Goal: Obtain resource: Download file/media

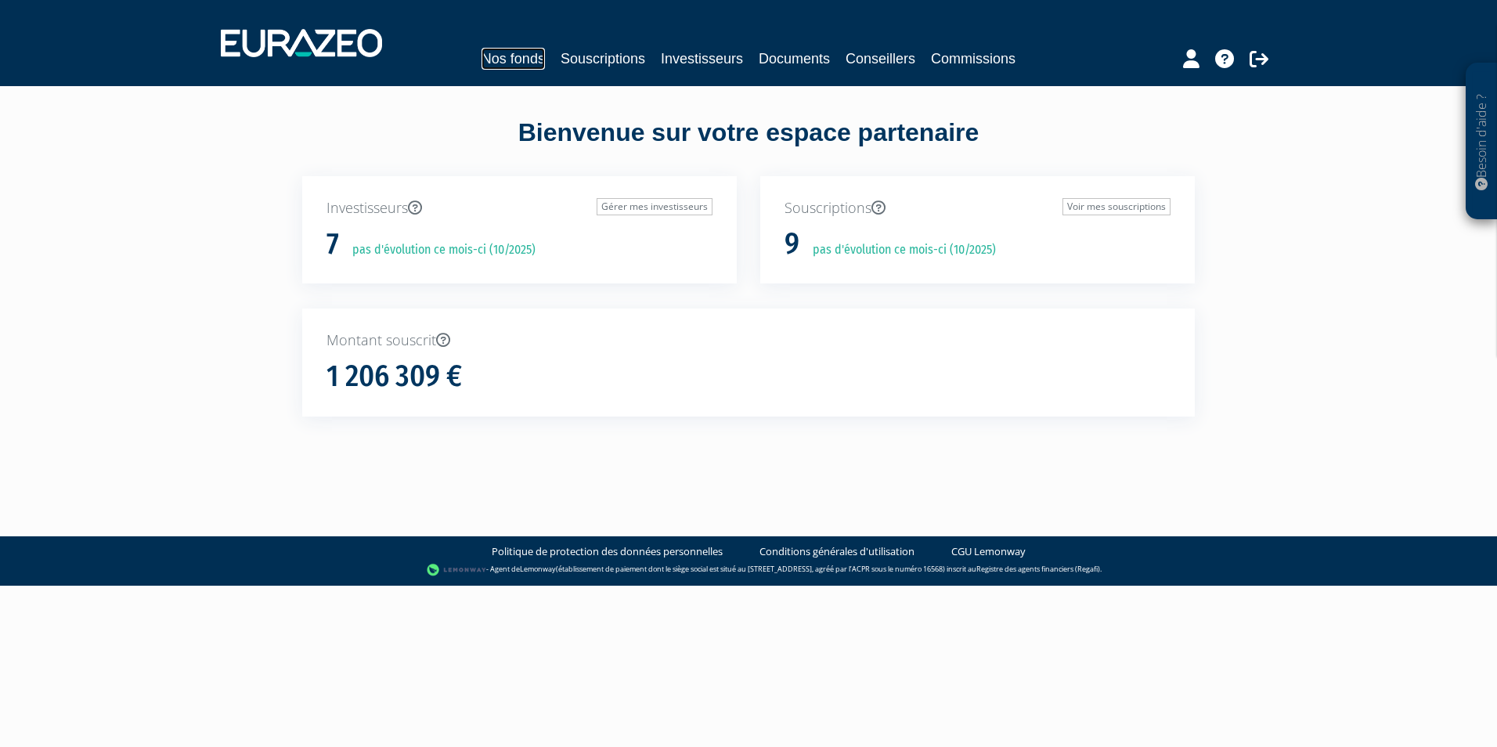
click at [496, 58] on link "Nos fonds" at bounding box center [513, 59] width 63 height 22
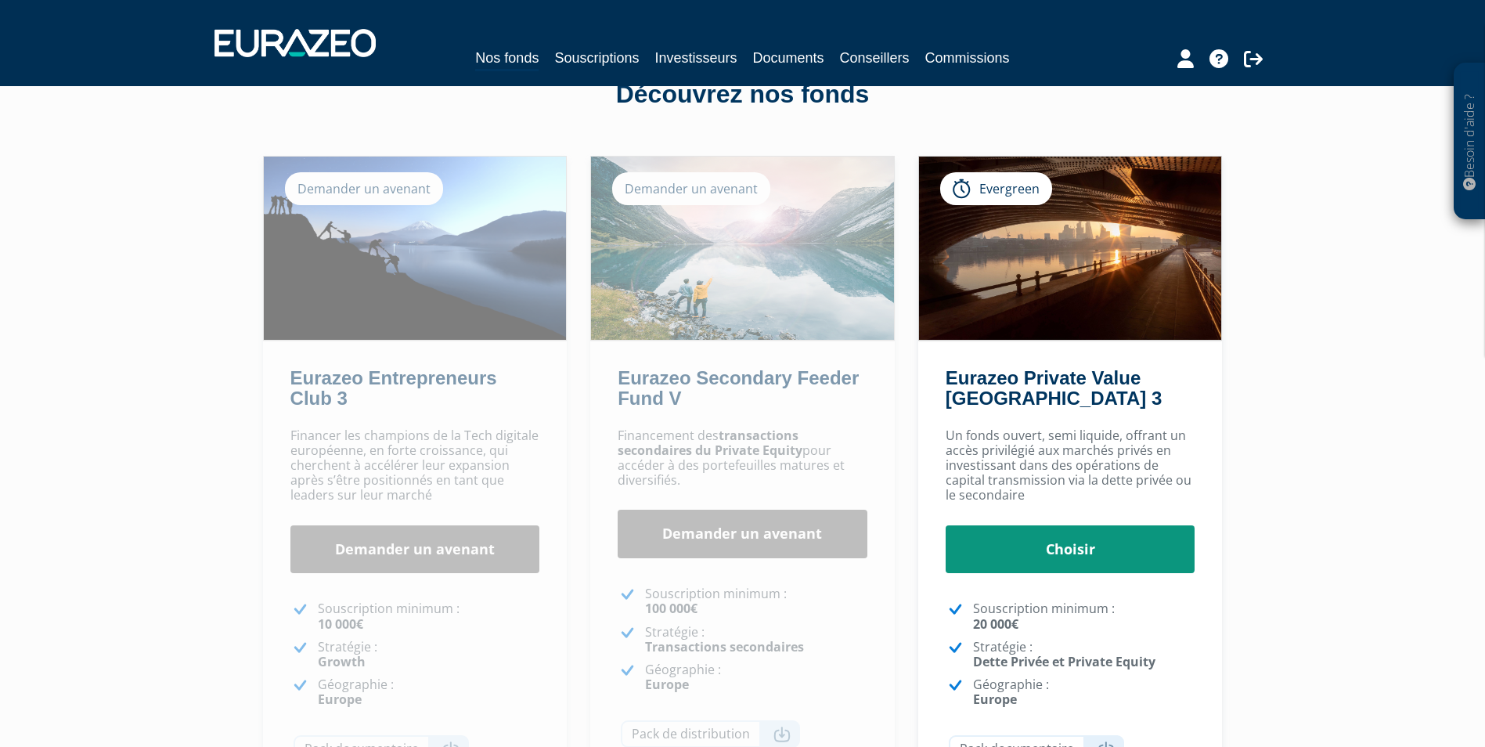
scroll to position [78, 0]
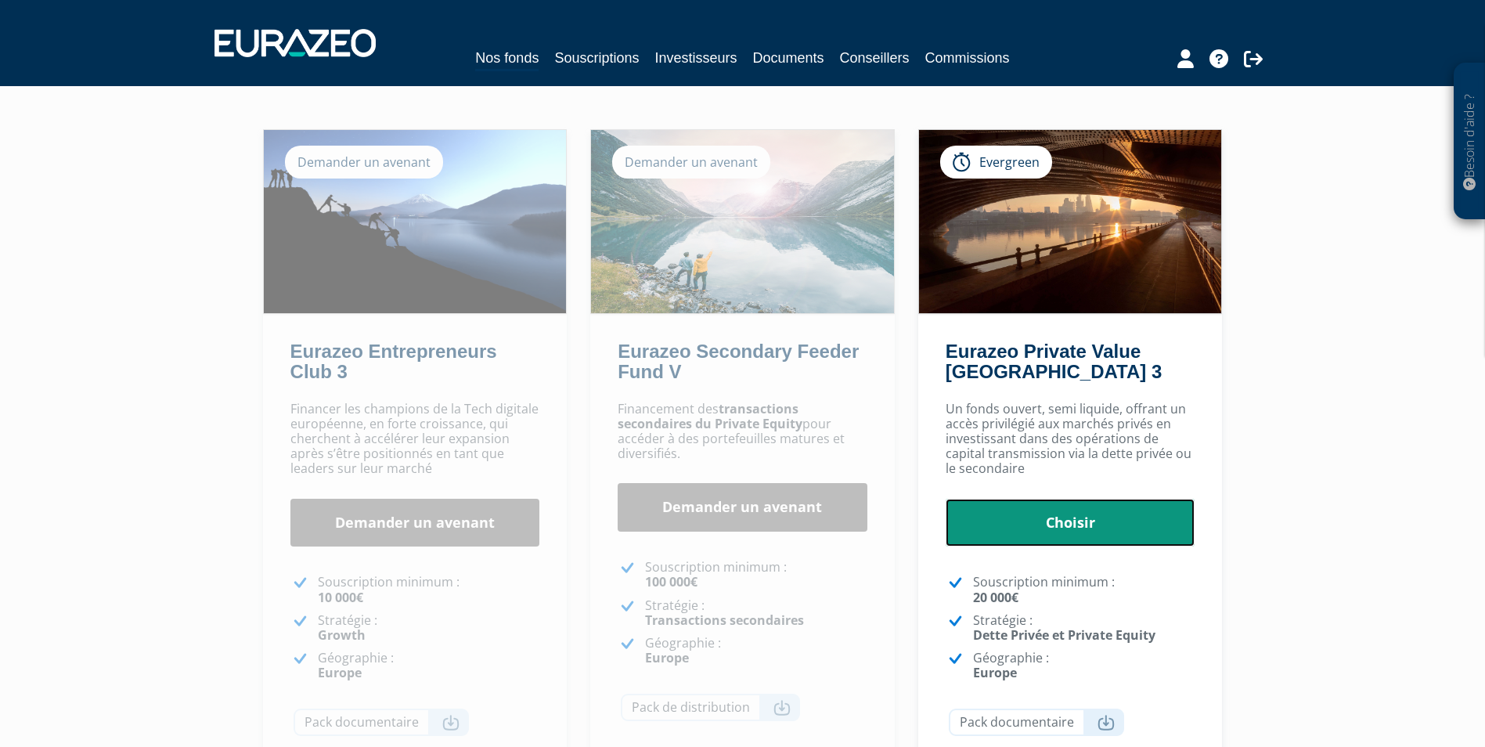
click at [1033, 516] on link "Choisir" at bounding box center [1071, 523] width 250 height 49
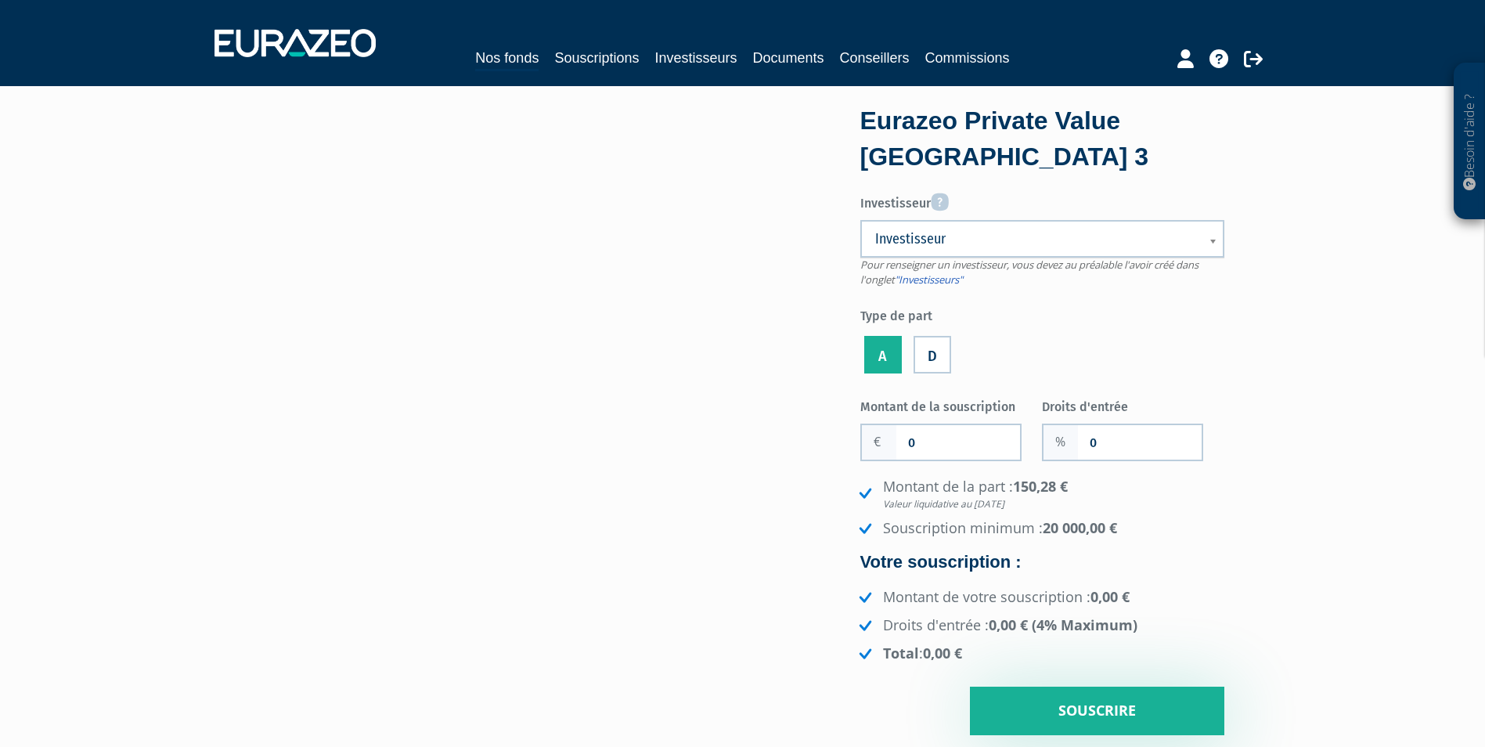
click at [786, 41] on div "Nos fonds Souscriptions Investisseurs Documents Conseillers Commissions" at bounding box center [743, 43] width 1080 height 58
click at [786, 52] on link "Documents" at bounding box center [788, 58] width 71 height 22
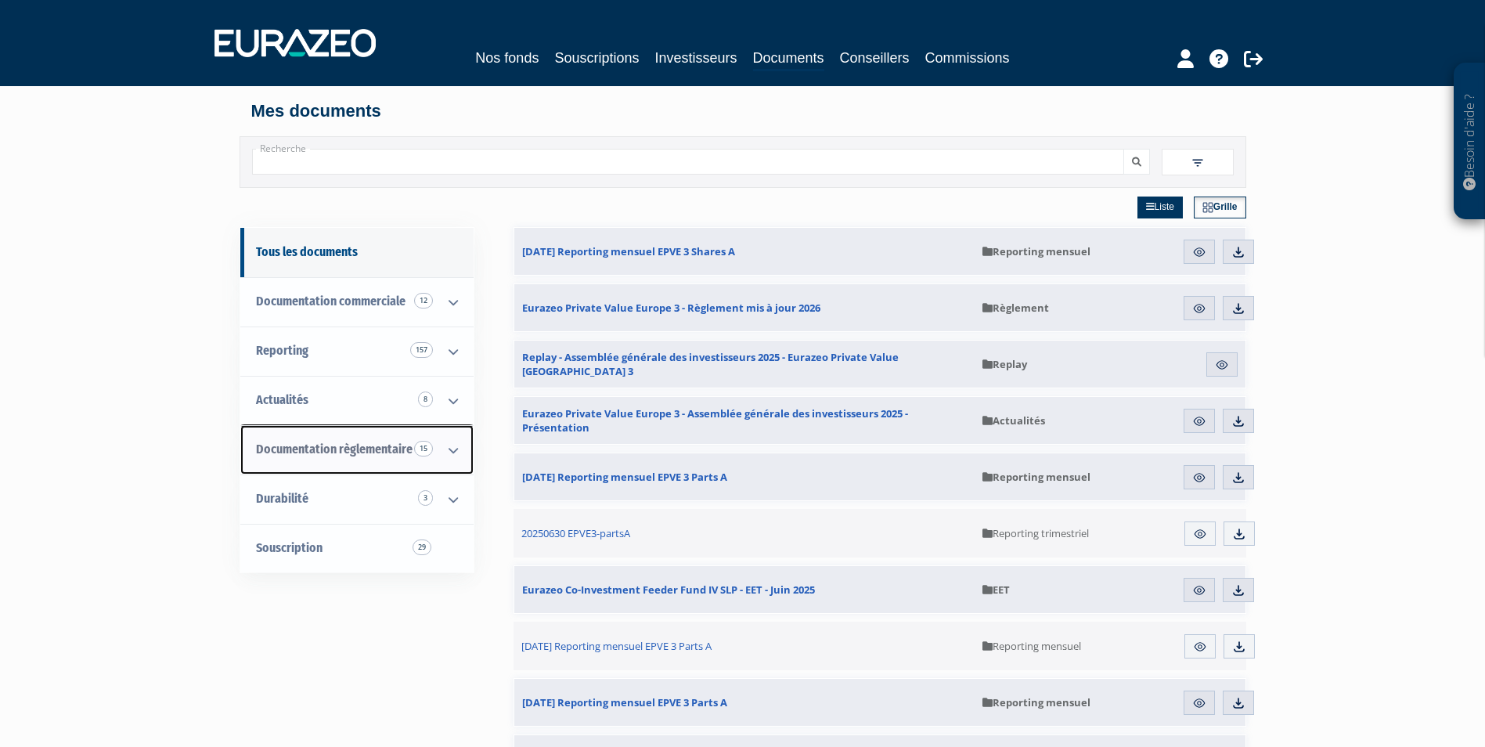
click at [335, 449] on span "Documentation règlementaire 15" at bounding box center [334, 449] width 157 height 15
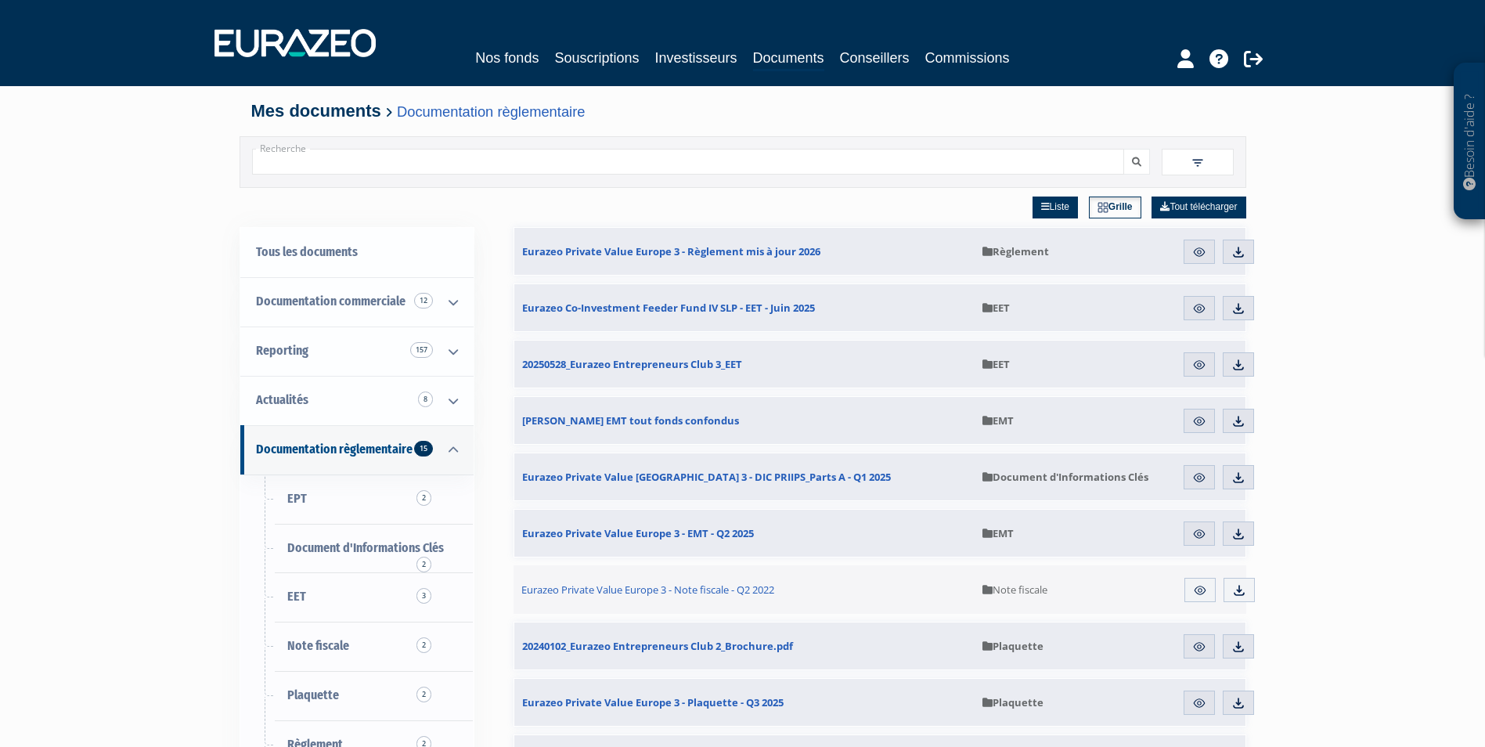
click at [650, 152] on input "Recherche" at bounding box center [688, 162] width 872 height 26
type input "private value"
click at [1124, 149] on button "submit" at bounding box center [1137, 162] width 27 height 26
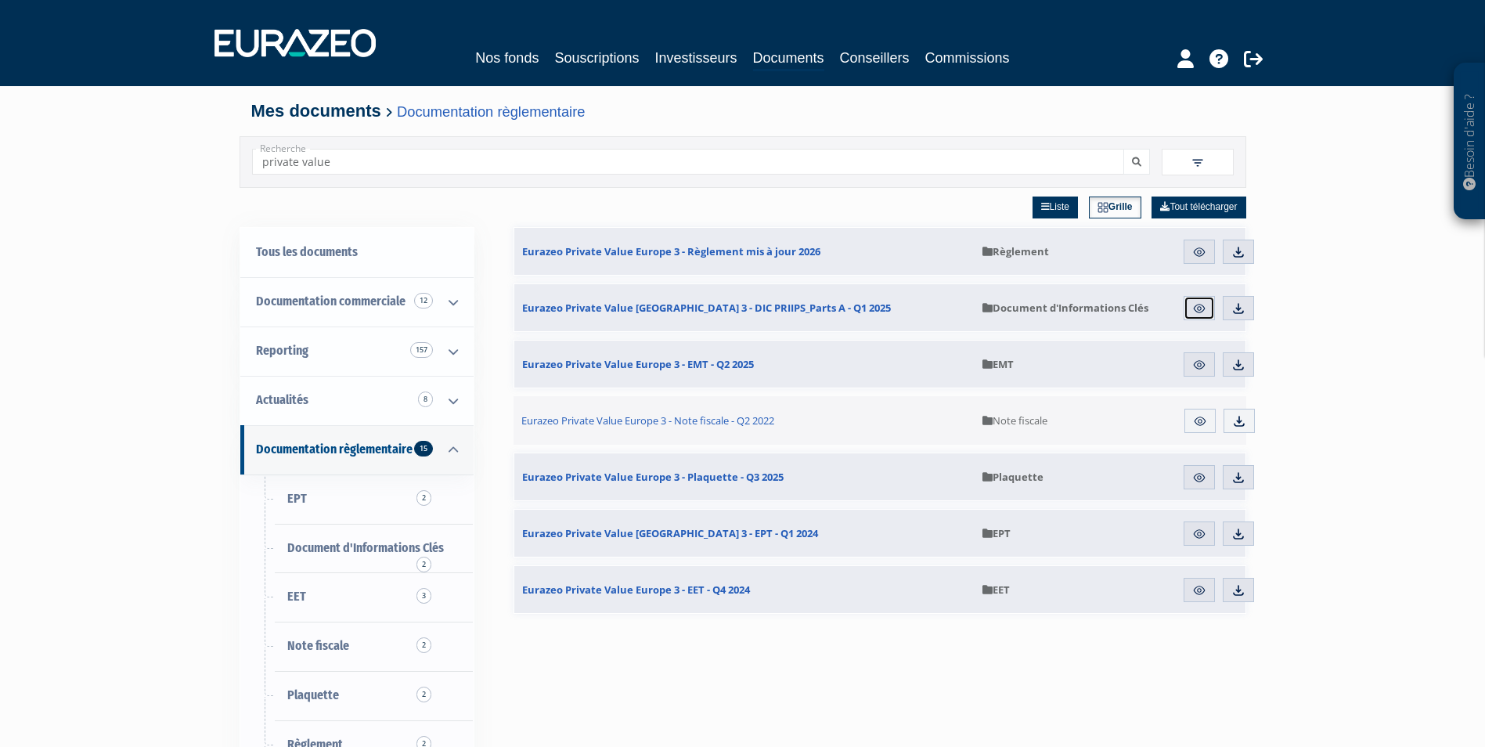
click at [1207, 308] on link "Aperçu" at bounding box center [1199, 308] width 31 height 25
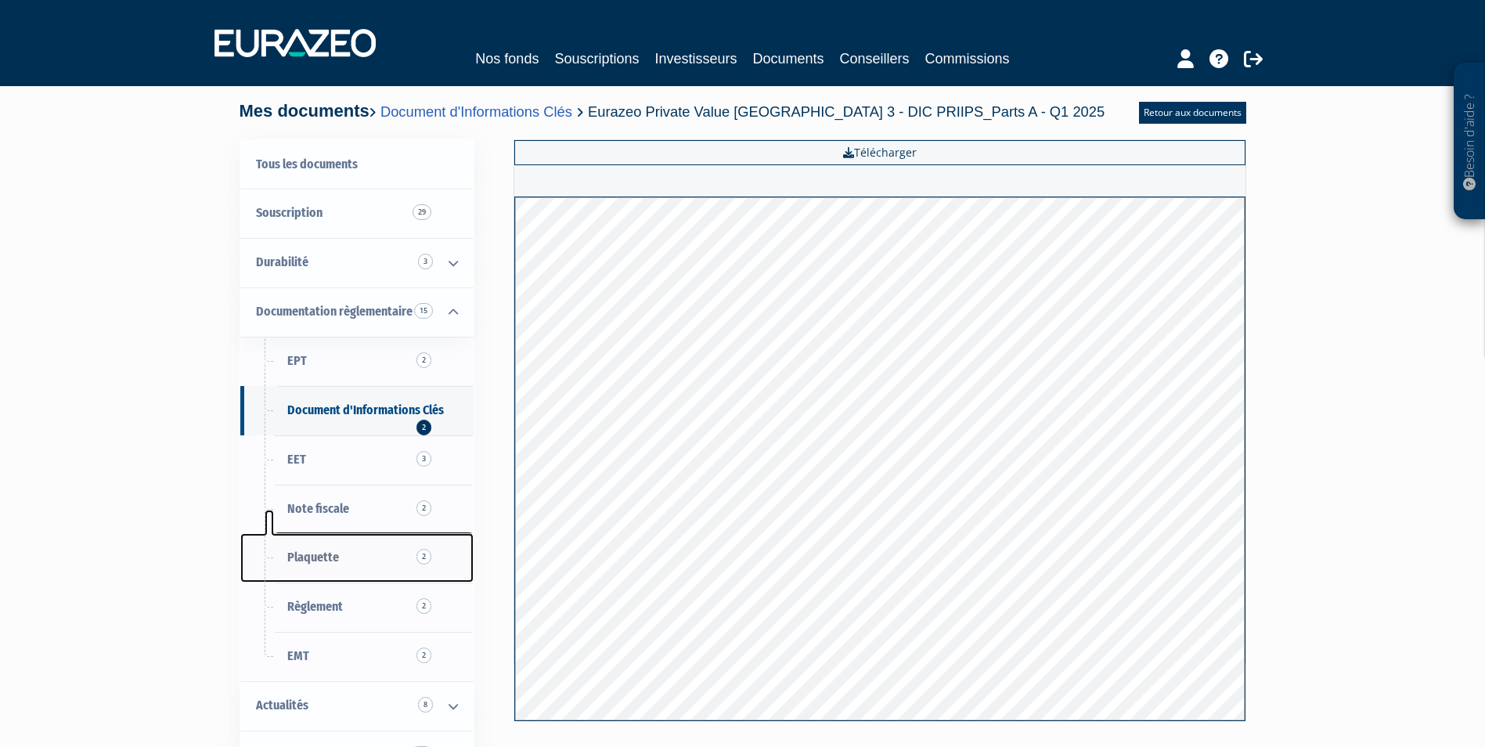
click at [310, 565] on span "Plaquette 2" at bounding box center [313, 557] width 52 height 15
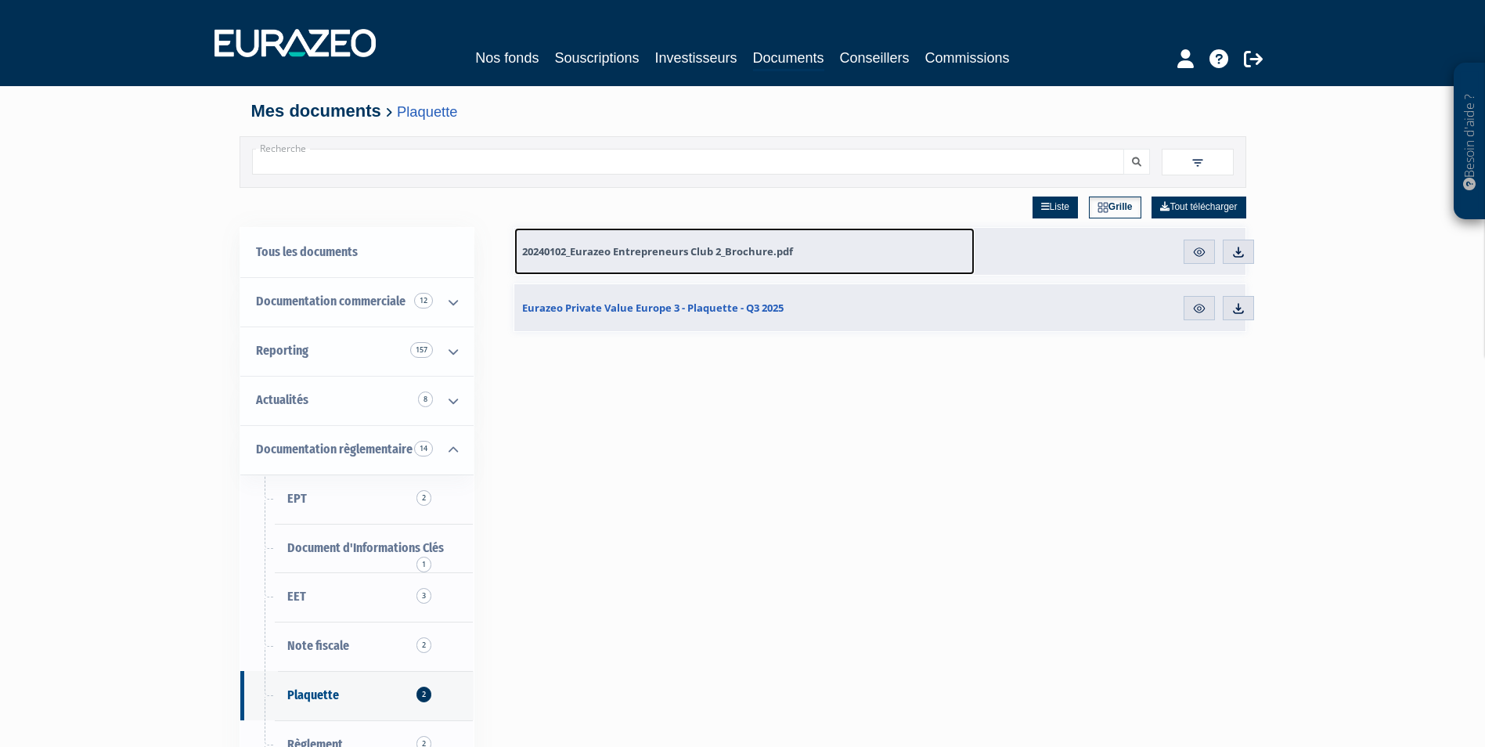
click at [798, 251] on link "20240102_Eurazeo Entrepreneurs Club 2_Brochure.pdf" at bounding box center [744, 251] width 460 height 47
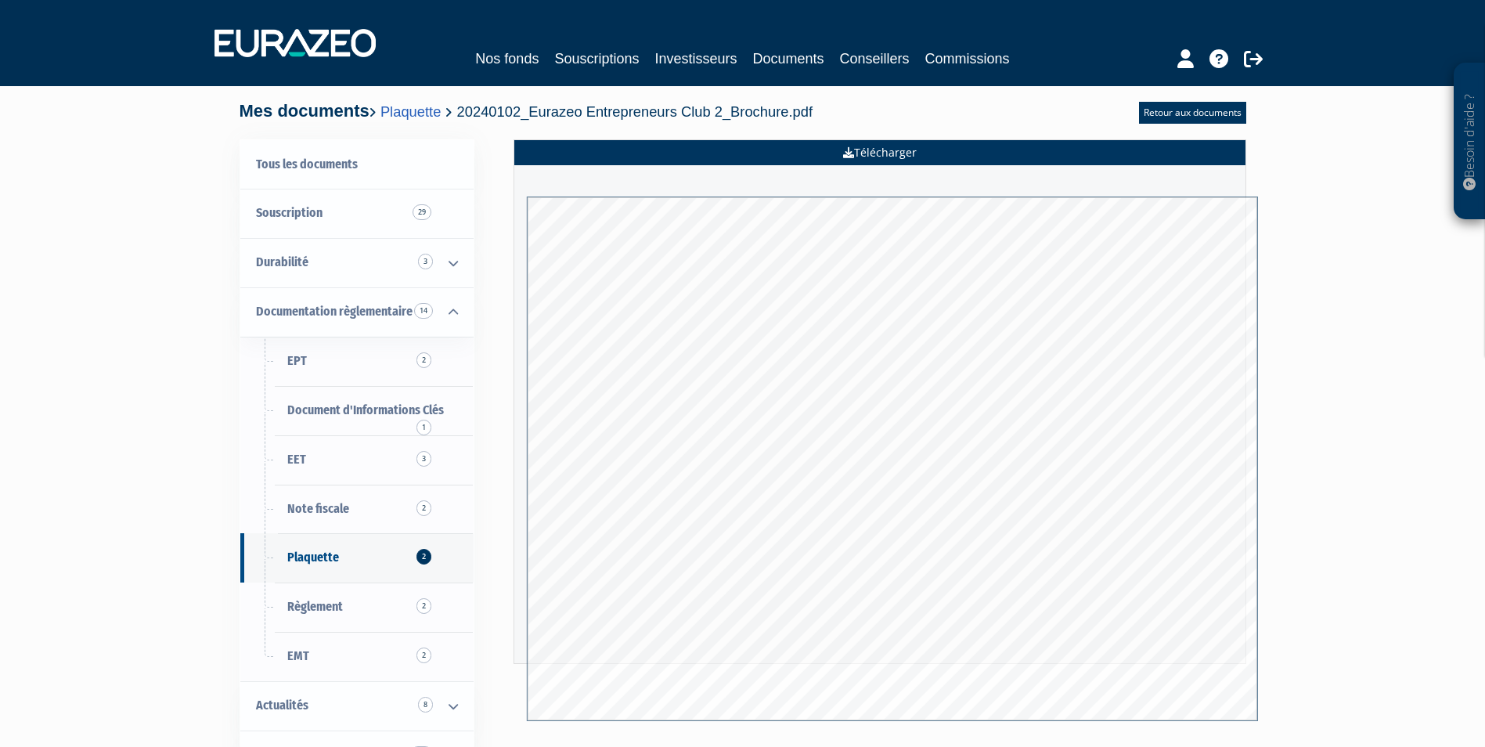
click at [863, 150] on link "Télécharger" at bounding box center [879, 152] width 731 height 25
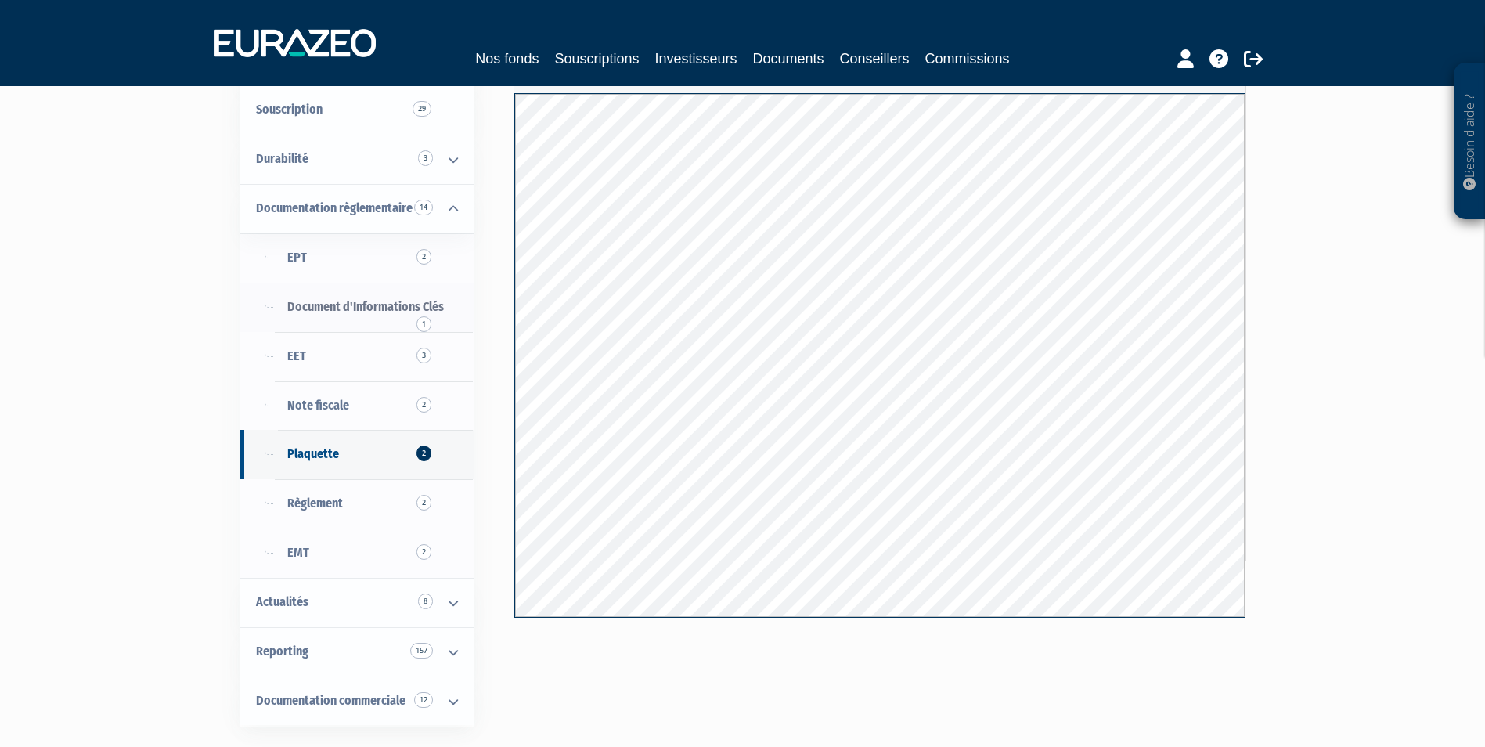
scroll to position [78, 0]
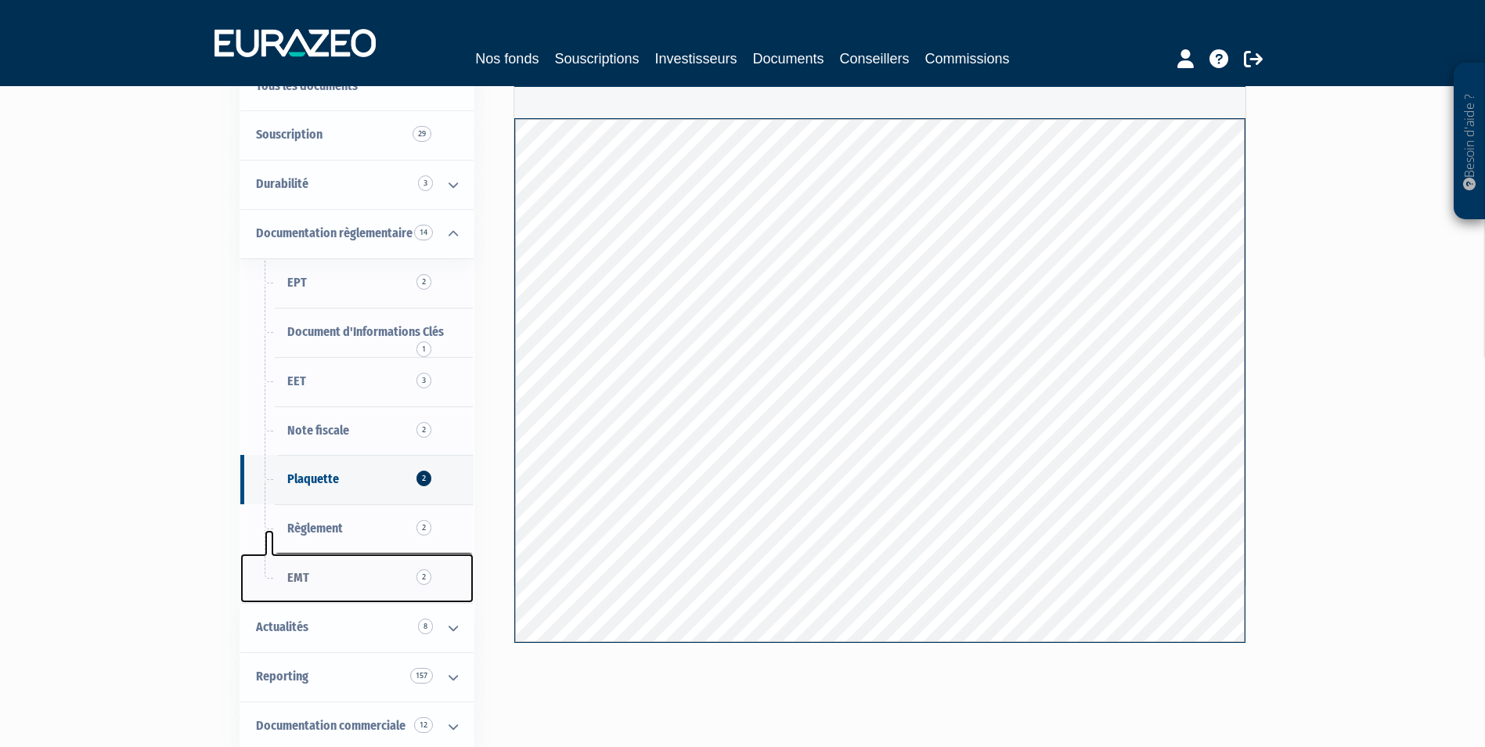
click at [334, 575] on link "EMT 2" at bounding box center [356, 578] width 233 height 49
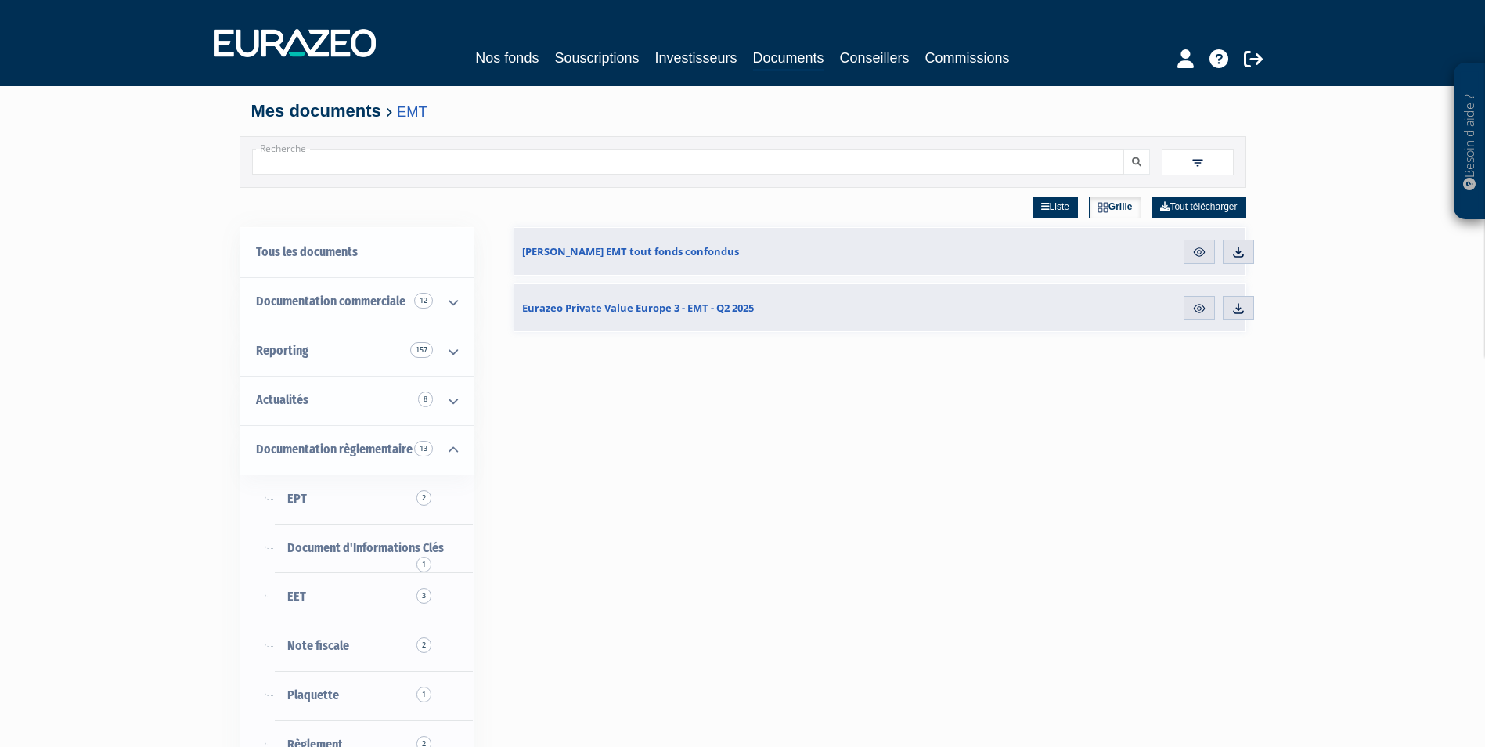
click at [390, 161] on input "Recherche" at bounding box center [688, 162] width 872 height 26
click at [367, 157] on input "Recherche" at bounding box center [688, 162] width 872 height 26
type input "eurazeo private value"
click at [1124, 149] on button "submit" at bounding box center [1137, 162] width 27 height 26
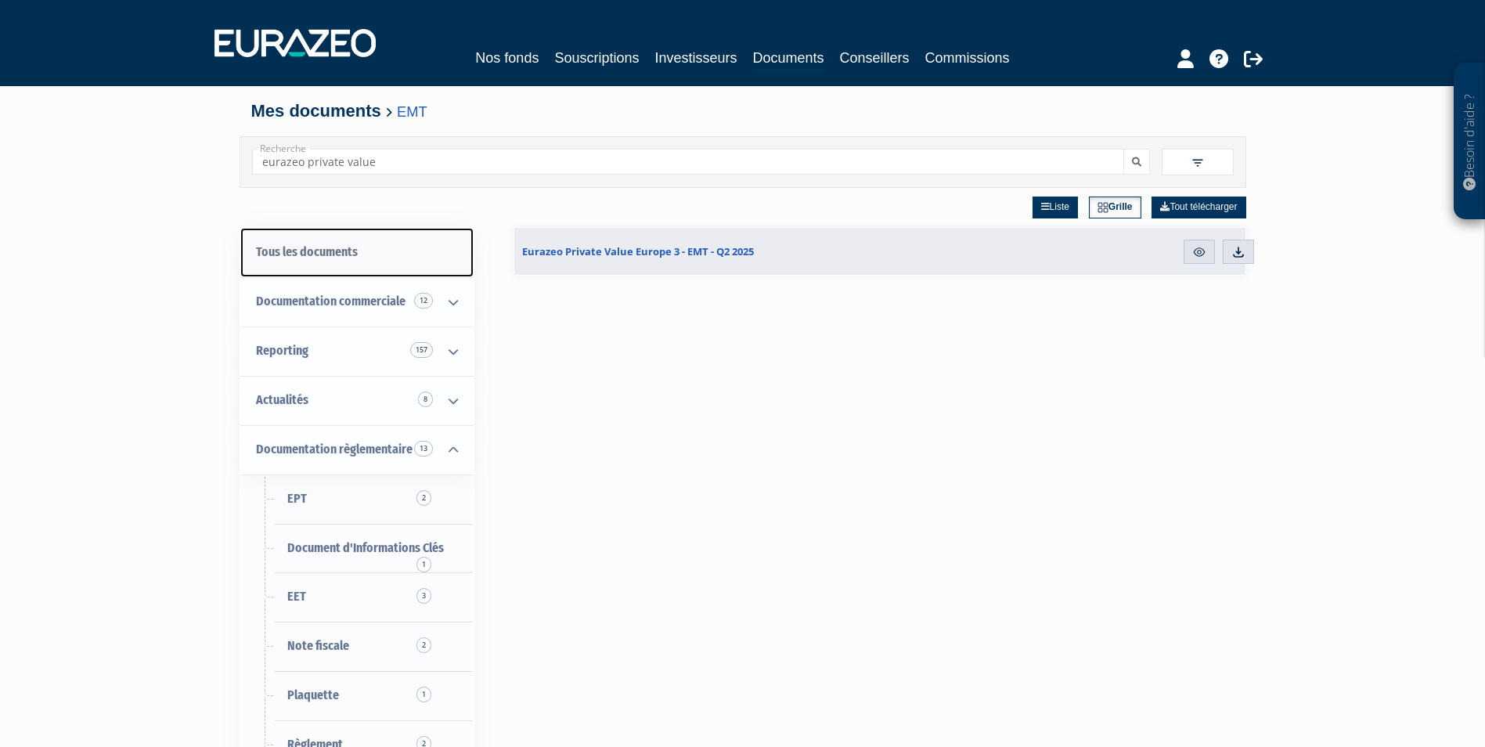
click at [348, 258] on link "Tous les documents" at bounding box center [356, 252] width 233 height 49
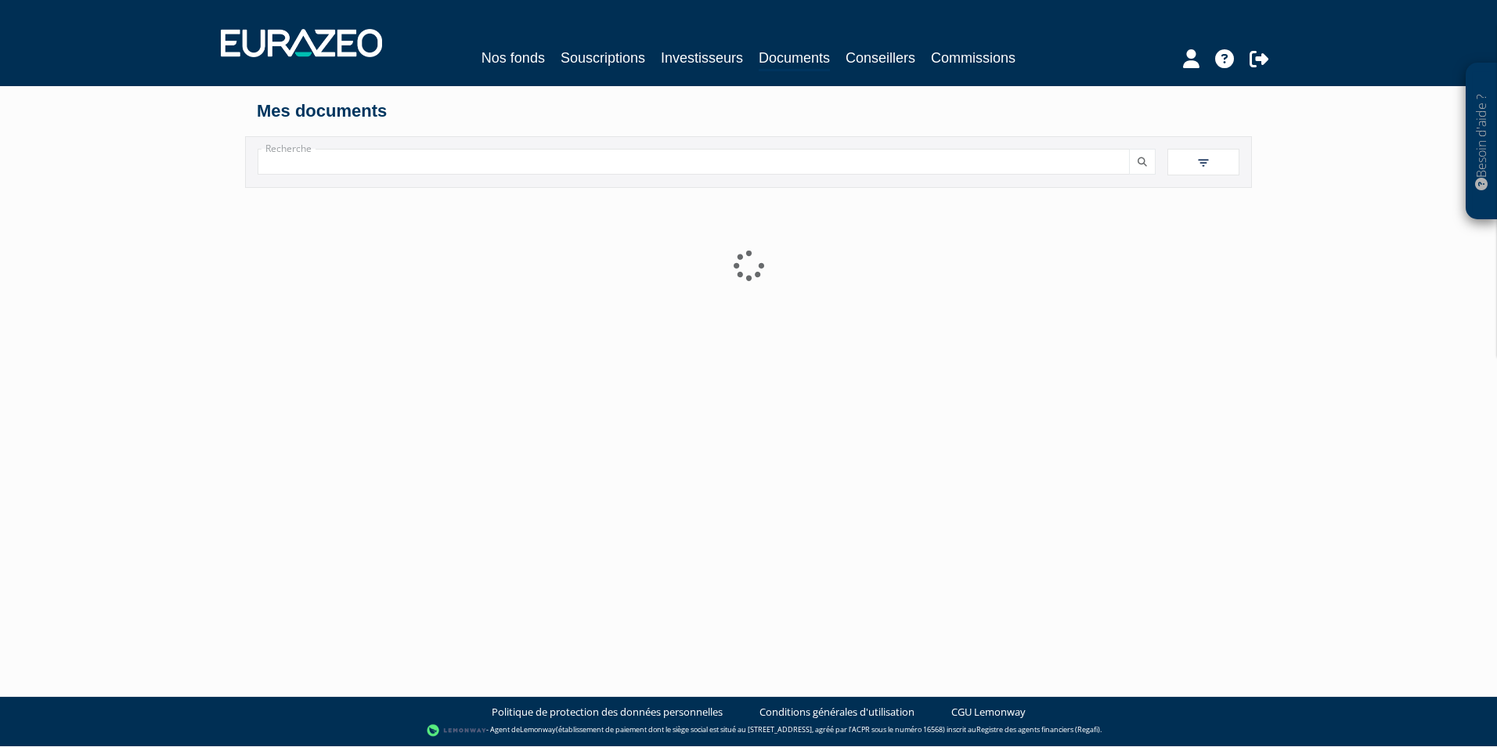
click at [326, 248] on div at bounding box center [748, 383] width 983 height 391
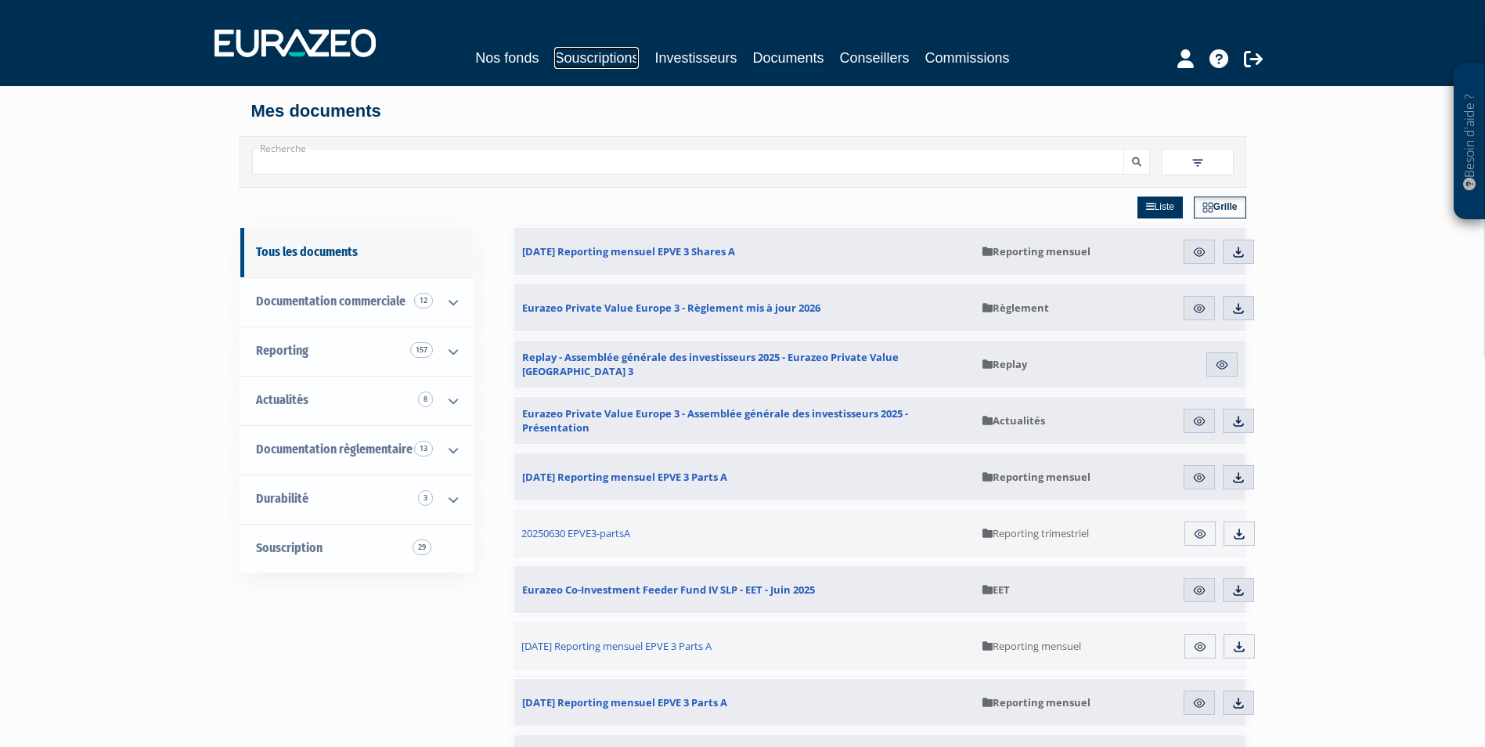
click at [612, 60] on link "Souscriptions" at bounding box center [596, 58] width 85 height 22
